Goal: Information Seeking & Learning: Learn about a topic

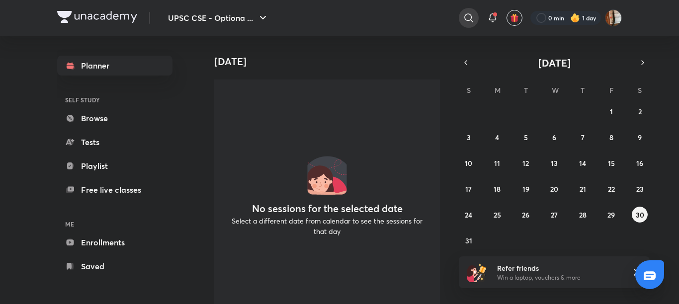
click at [466, 19] on icon at bounding box center [469, 18] width 12 height 12
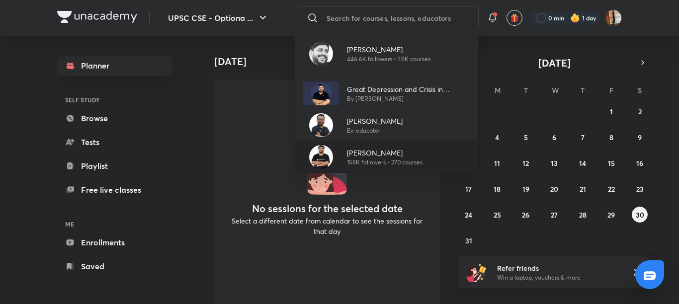
click at [367, 162] on p "158K followers • 270 courses" at bounding box center [385, 162] width 76 height 9
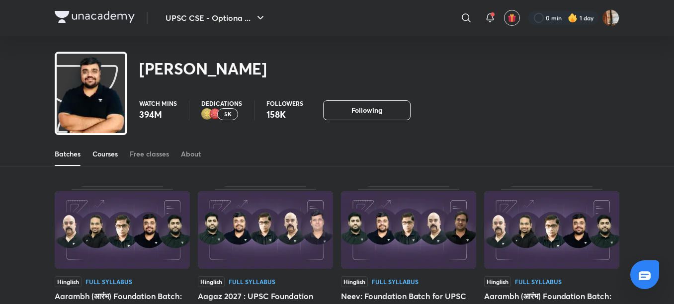
click at [102, 154] on div "Courses" at bounding box center [104, 154] width 25 height 10
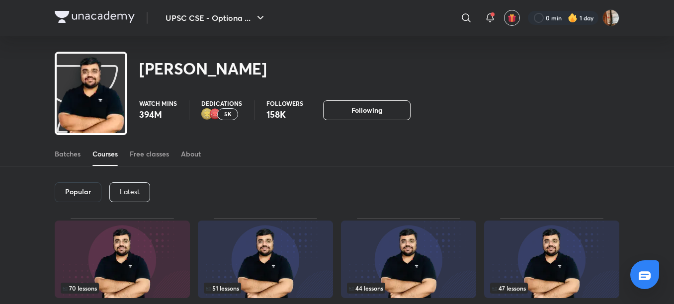
click at [126, 194] on p "Latest" at bounding box center [130, 192] width 20 height 8
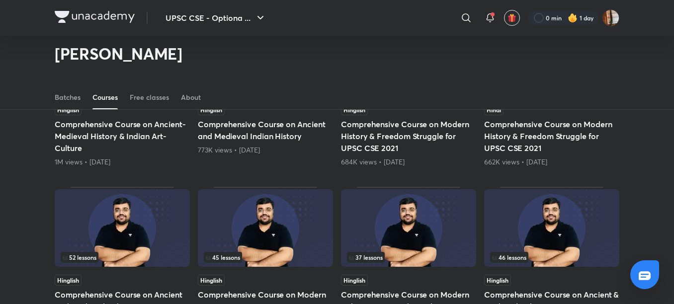
scroll to position [193, 0]
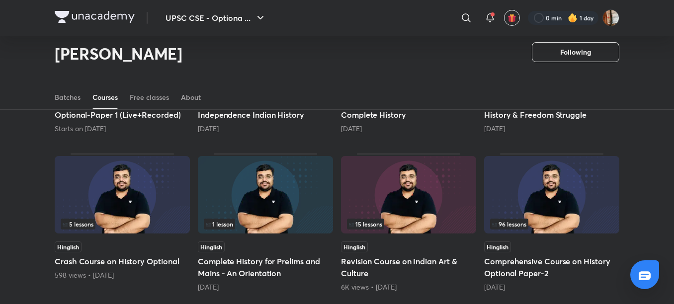
click at [515, 263] on h5 "Comprehensive Course on History Optional Paper-2" at bounding box center [551, 268] width 135 height 24
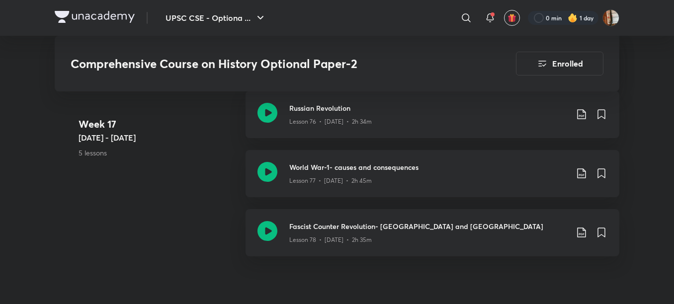
scroll to position [5896, 0]
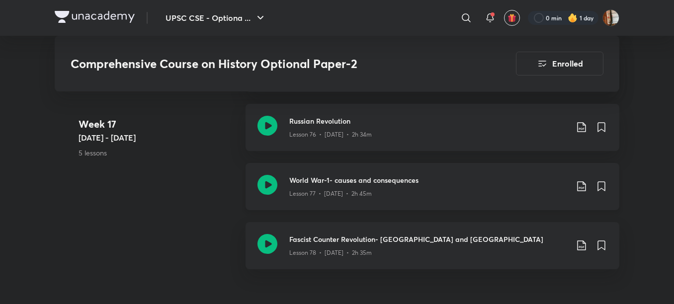
click at [380, 175] on h3 "World War-1- causes and consequences" at bounding box center [428, 180] width 278 height 10
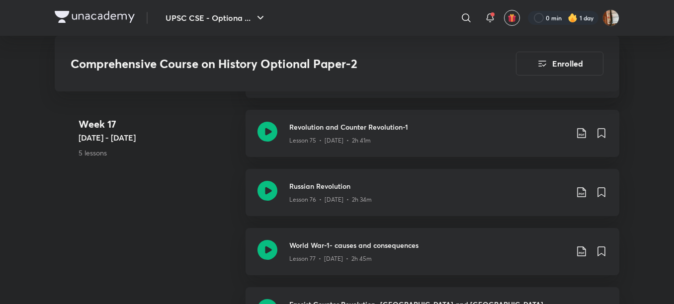
scroll to position [5817, 0]
